Goal: Task Accomplishment & Management: Manage account settings

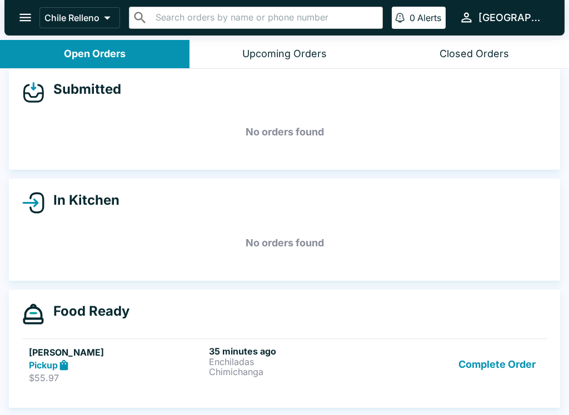
scroll to position [10, 0]
click at [227, 375] on p "Chimichanga" at bounding box center [296, 372] width 175 height 10
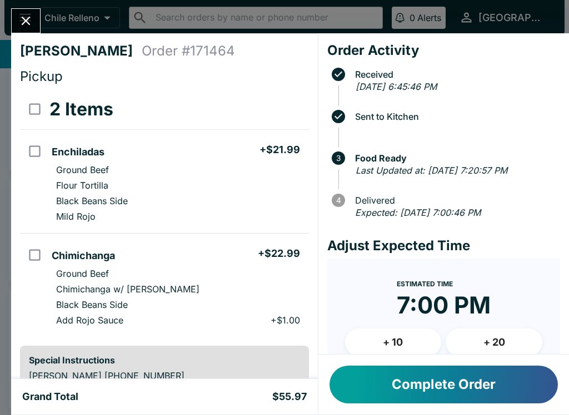
click at [37, 28] on button "Close" at bounding box center [26, 21] width 28 height 24
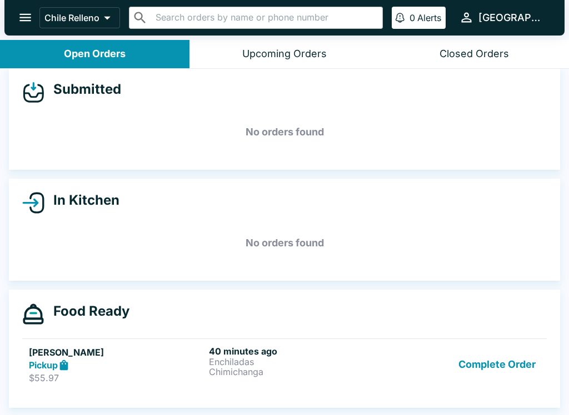
click at [529, 375] on button "Complete Order" at bounding box center [497, 365] width 86 height 38
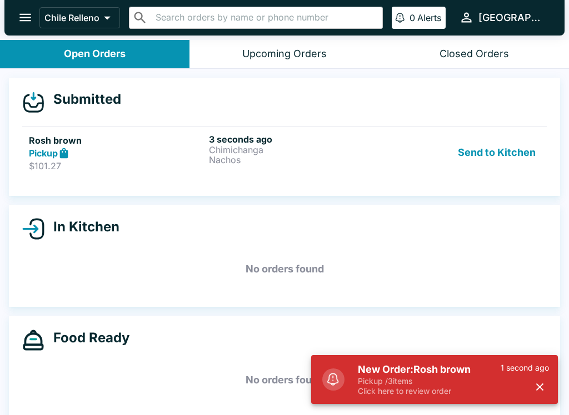
click at [510, 167] on button "Send to Kitchen" at bounding box center [496, 153] width 87 height 38
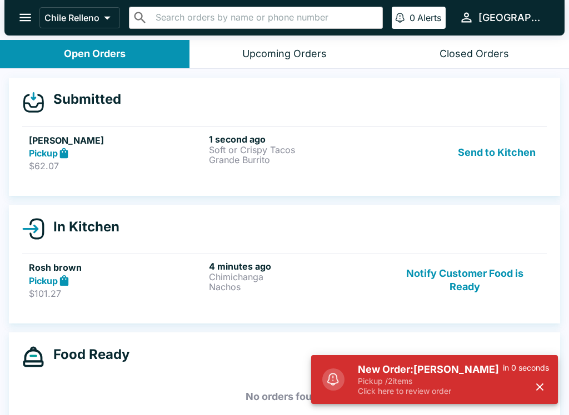
click at [483, 146] on button "Send to Kitchen" at bounding box center [496, 153] width 87 height 38
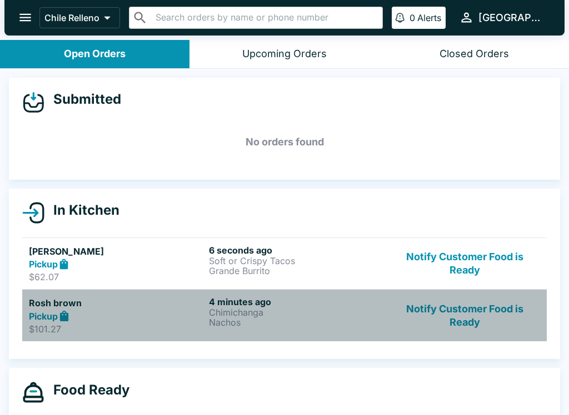
click at [98, 315] on div "Pickup" at bounding box center [116, 316] width 175 height 13
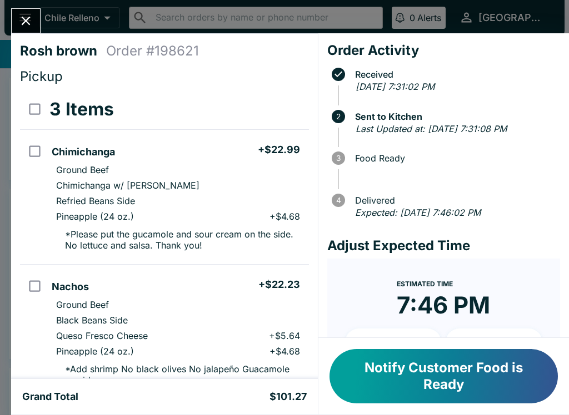
click at [30, 24] on icon "Close" at bounding box center [25, 20] width 15 height 15
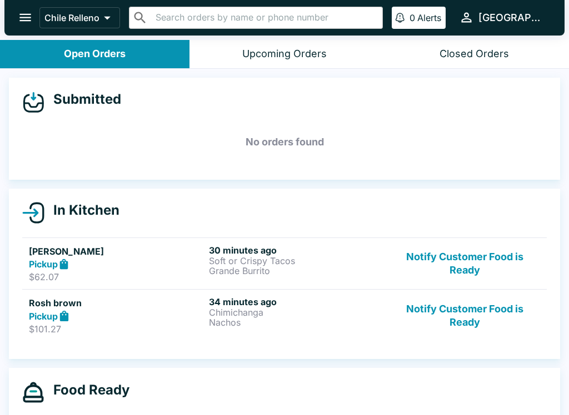
click at [485, 259] on button "Notify Customer Food is Ready" at bounding box center [464, 264] width 150 height 38
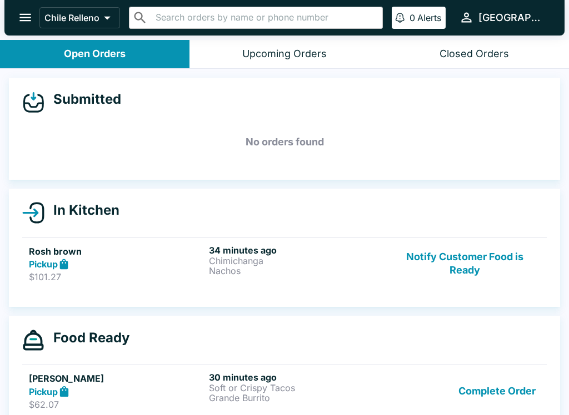
click at [477, 252] on button "Notify Customer Food is Ready" at bounding box center [464, 264] width 150 height 38
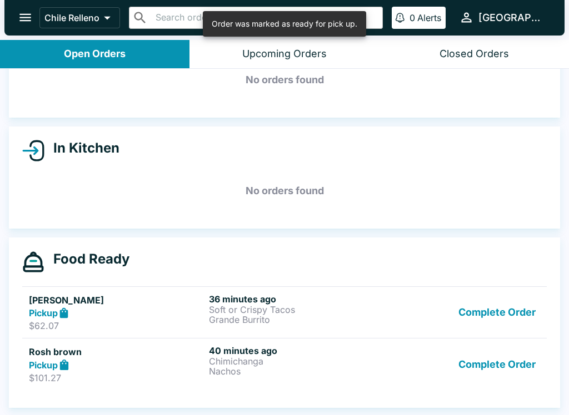
scroll to position [63, 0]
click at [514, 362] on button "Complete Order" at bounding box center [497, 364] width 86 height 38
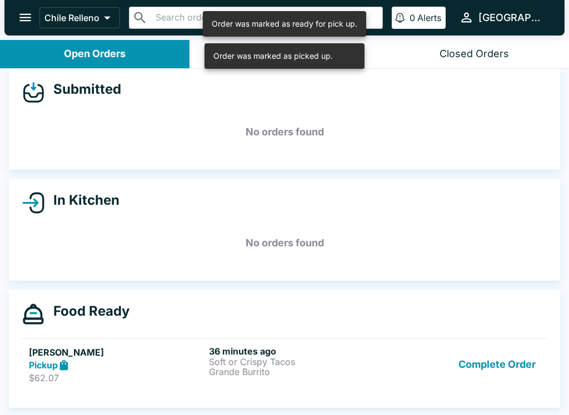
click at [525, 346] on button "Complete Order" at bounding box center [497, 365] width 86 height 38
